Goal: Task Accomplishment & Management: Manage account settings

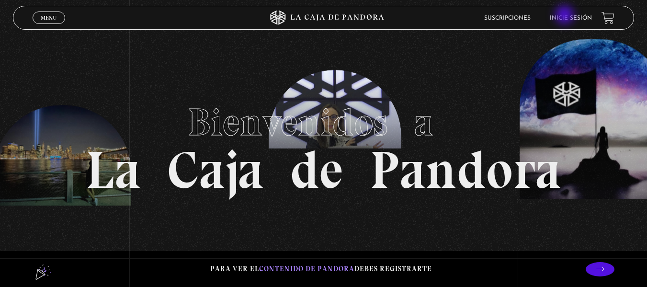
click at [566, 16] on link "Inicie sesión" at bounding box center [571, 18] width 42 height 6
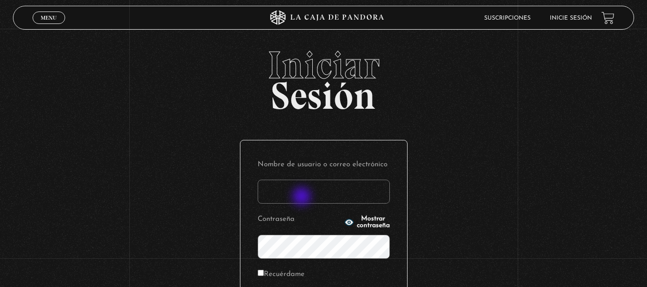
click at [303, 194] on input "Nombre de usuario o correo electrónico" at bounding box center [324, 192] width 132 height 24
type input "sktreminio07@gmail.com"
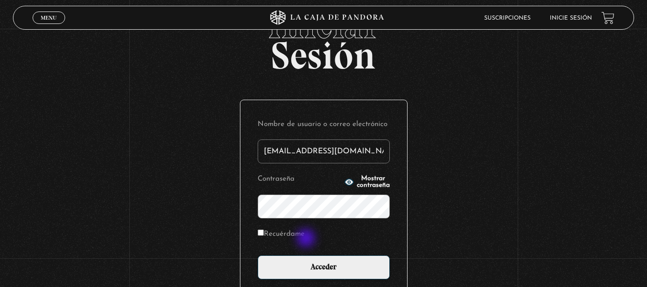
scroll to position [96, 0]
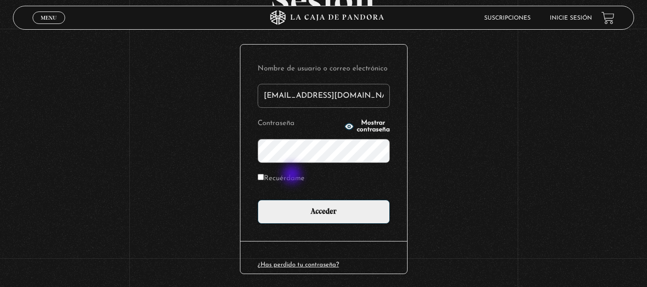
click at [293, 175] on label "Recuérdame" at bounding box center [281, 178] width 47 height 15
click at [264, 175] on input "Recuérdame" at bounding box center [261, 177] width 6 height 6
checkbox input "true"
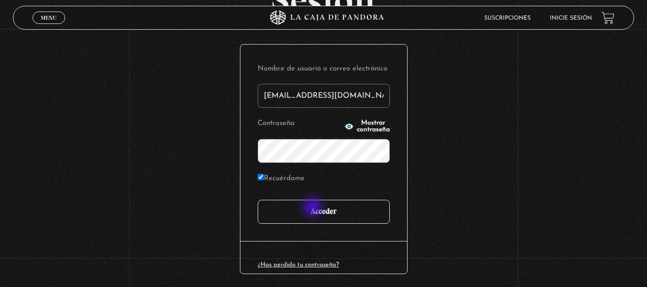
click at [315, 209] on input "Acceder" at bounding box center [324, 212] width 132 height 24
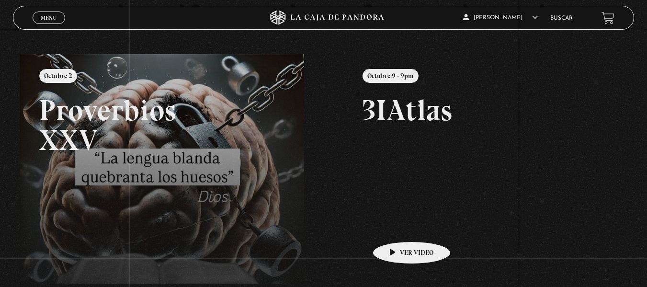
scroll to position [96, 0]
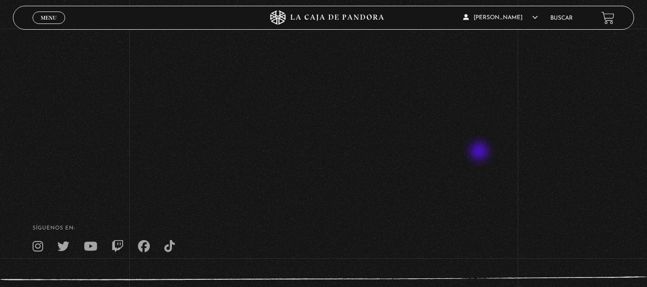
scroll to position [96, 0]
